Goal: Task Accomplishment & Management: Use online tool/utility

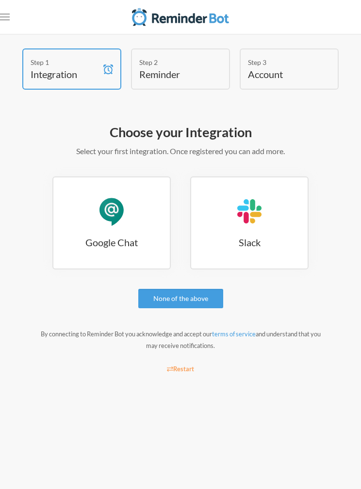
click at [97, 206] on div "Google Chat" at bounding box center [111, 211] width 29 height 29
click at [99, 213] on div "Google Chat" at bounding box center [111, 211] width 29 height 29
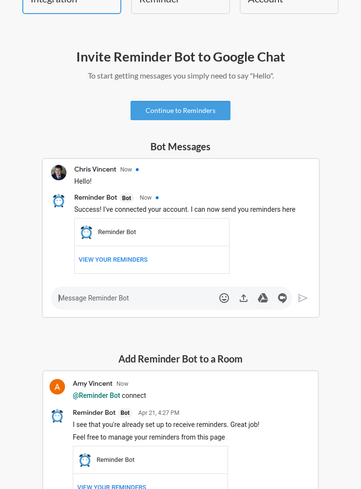
scroll to position [69, 0]
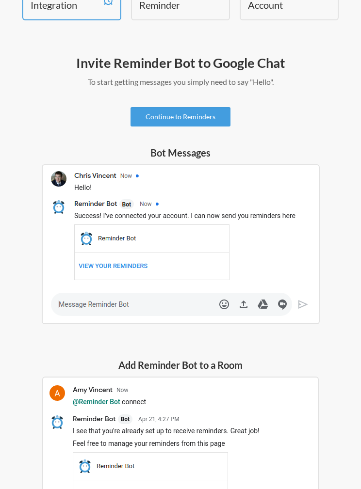
click at [203, 125] on link "Continue to Reminders" at bounding box center [180, 116] width 100 height 19
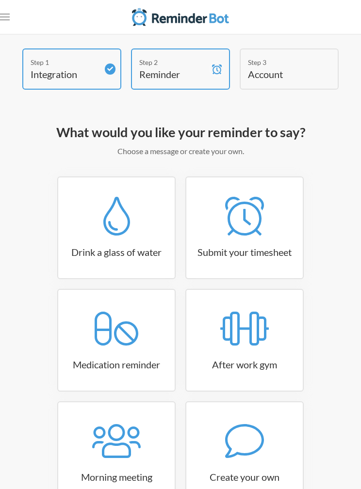
scroll to position [63, 0]
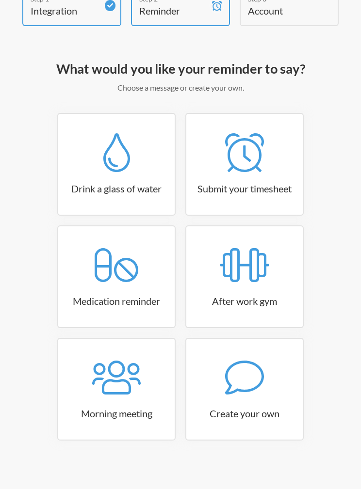
click at [125, 276] on icon at bounding box center [116, 265] width 44 height 39
select select "08:30:00"
select select "true"
select select "18:30:00"
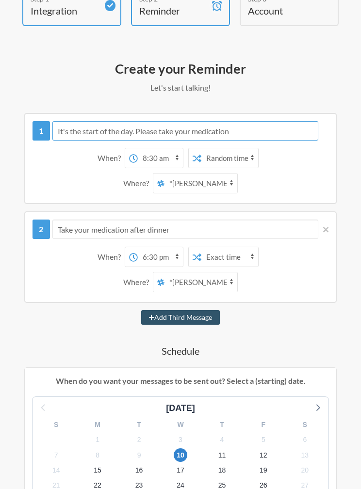
click at [284, 125] on input "It's the start of the day. Please take your medication" at bounding box center [185, 130] width 266 height 19
click at [233, 131] on input "It's the start of the day. Please take your medication" at bounding box center [185, 130] width 266 height 19
click at [234, 140] on input "It's the start of the day. Please take your medication" at bounding box center [185, 130] width 266 height 19
type input "I"
type input "Transition to front for medicine."
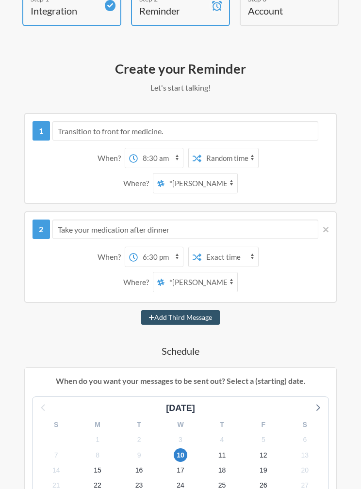
click at [165, 151] on select "12:00 am 12:15 am 12:30 am 12:45 am 1:00 am 1:15 am 1:30 am 1:45 am 2:00 am 2:1…" at bounding box center [160, 157] width 45 height 19
select select "14:00:00"
click at [238, 159] on select "Exact time Random time" at bounding box center [229, 157] width 57 height 19
select select "false"
click at [217, 181] on select "*Aarvi's team *ZiZi's Butterfly Garden" at bounding box center [200, 182] width 73 height 19
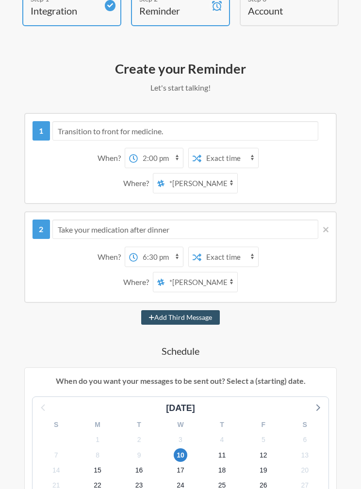
select select "spaces/AAAAorFCZ2A"
click at [324, 226] on icon at bounding box center [325, 229] width 5 height 9
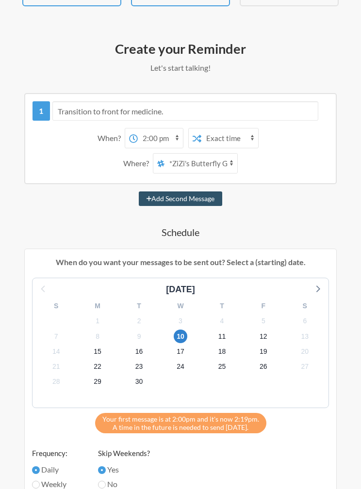
scroll to position [85, 0]
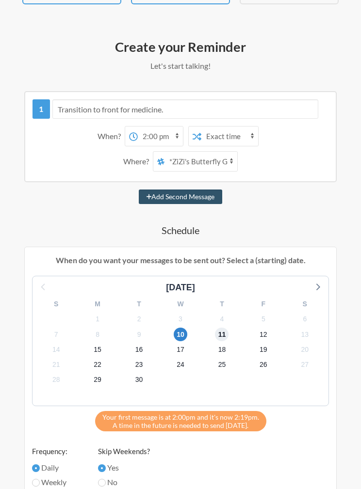
click at [224, 332] on span "11" at bounding box center [222, 335] width 14 height 14
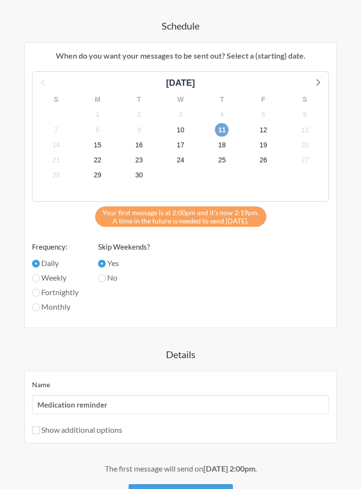
scroll to position [292, 0]
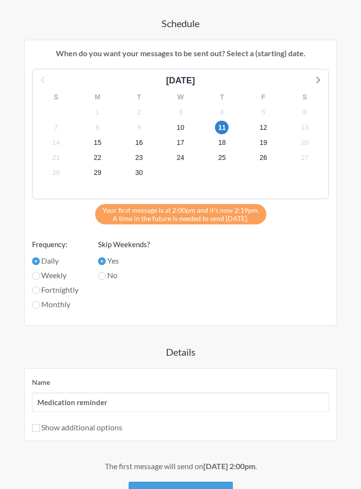
click at [190, 488] on button "Create Reminder" at bounding box center [180, 495] width 104 height 27
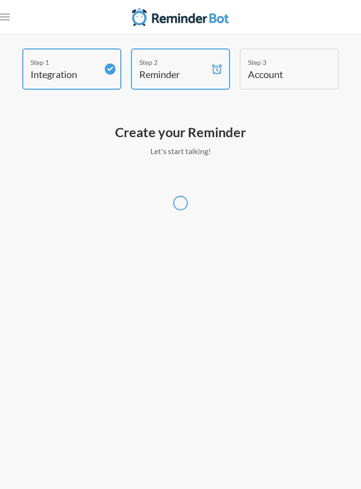
scroll to position [39, 0]
select select "America/New_York"
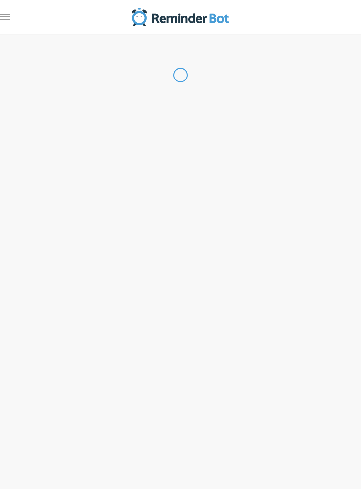
select select "US"
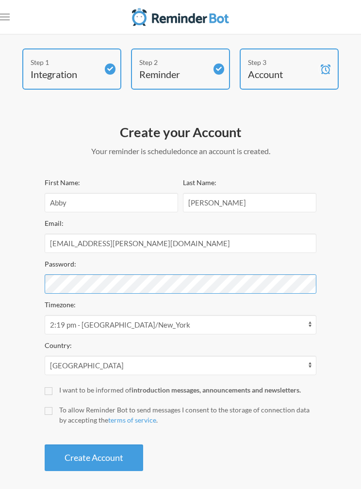
scroll to position [39, 0]
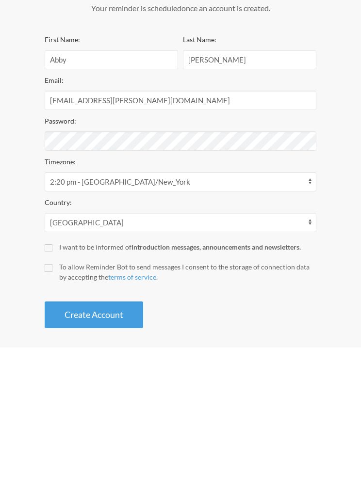
click at [46, 406] on input "To allow Reminder Bot to send messages I consent to the storage of connection d…" at bounding box center [49, 410] width 8 height 8
checkbox input "true"
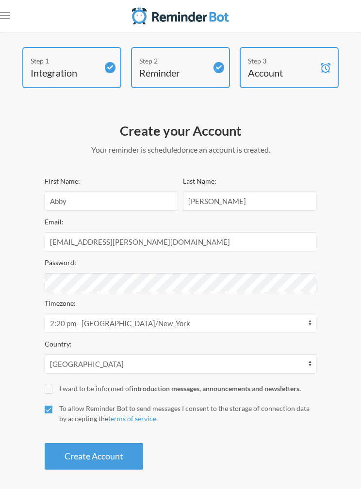
click at [67, 443] on button "Create Account" at bounding box center [94, 456] width 98 height 27
